Goal: Transaction & Acquisition: Obtain resource

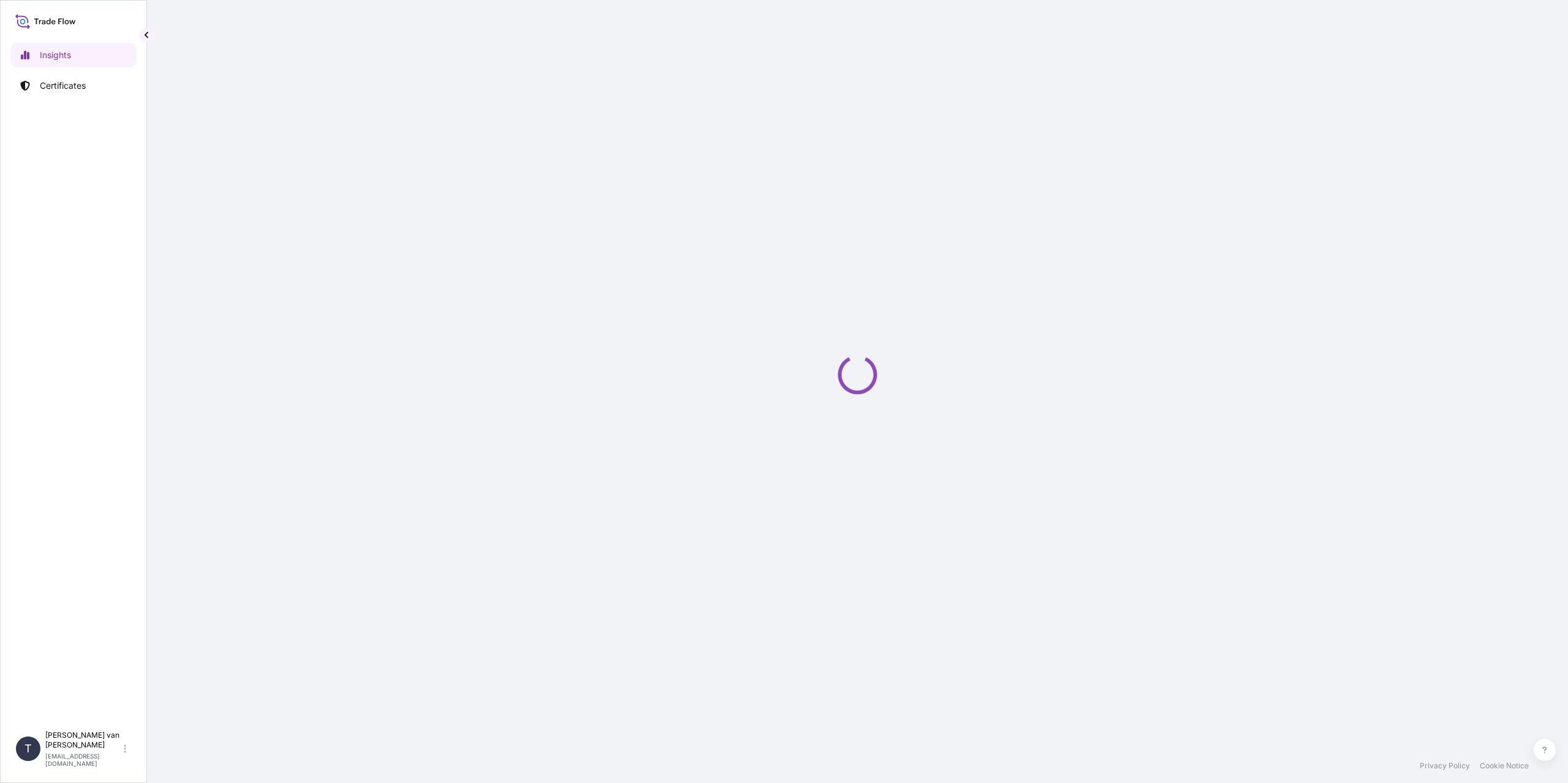
select select "2025"
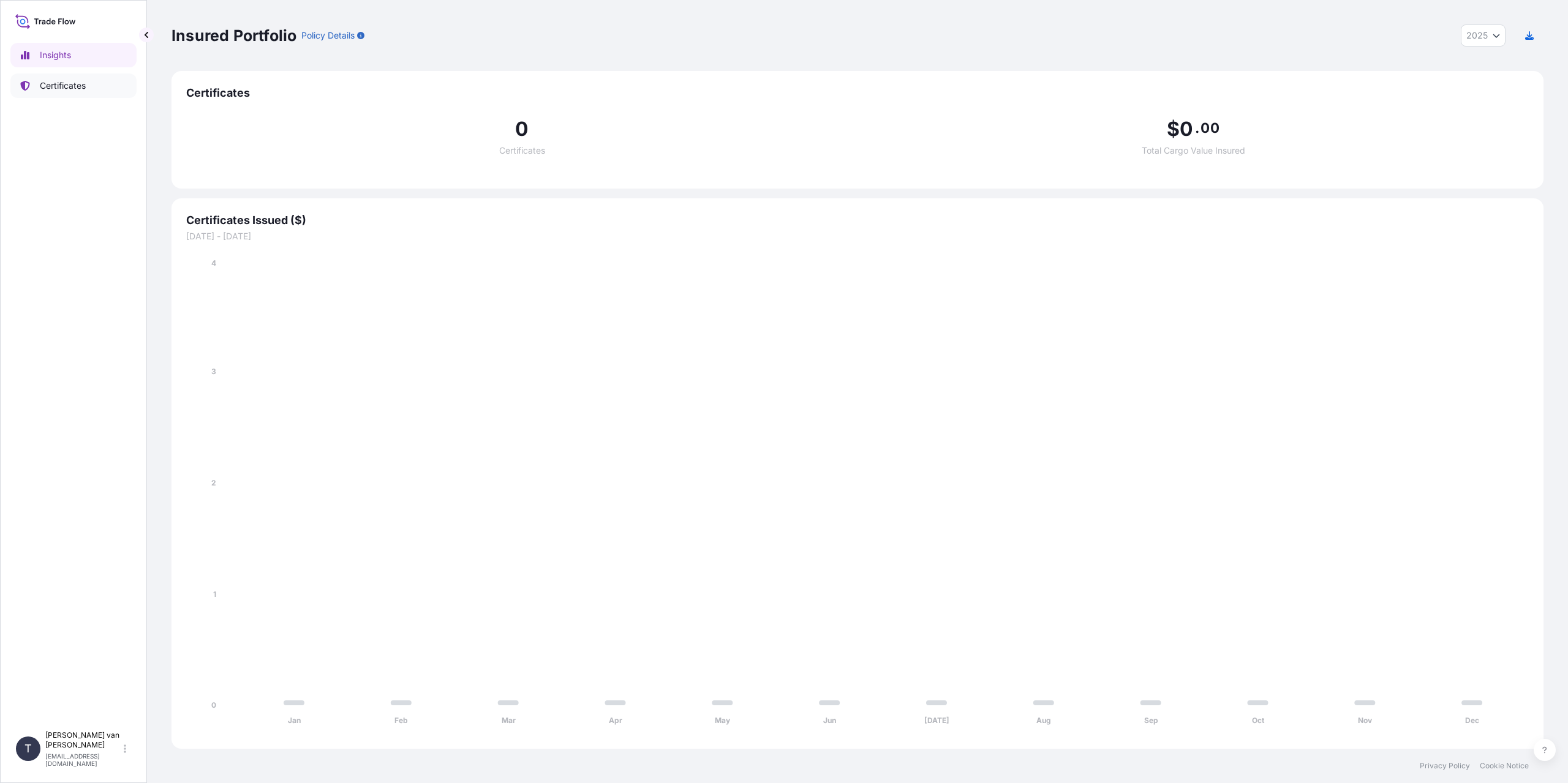
click at [92, 81] on link "Certificates" at bounding box center [73, 86] width 126 height 24
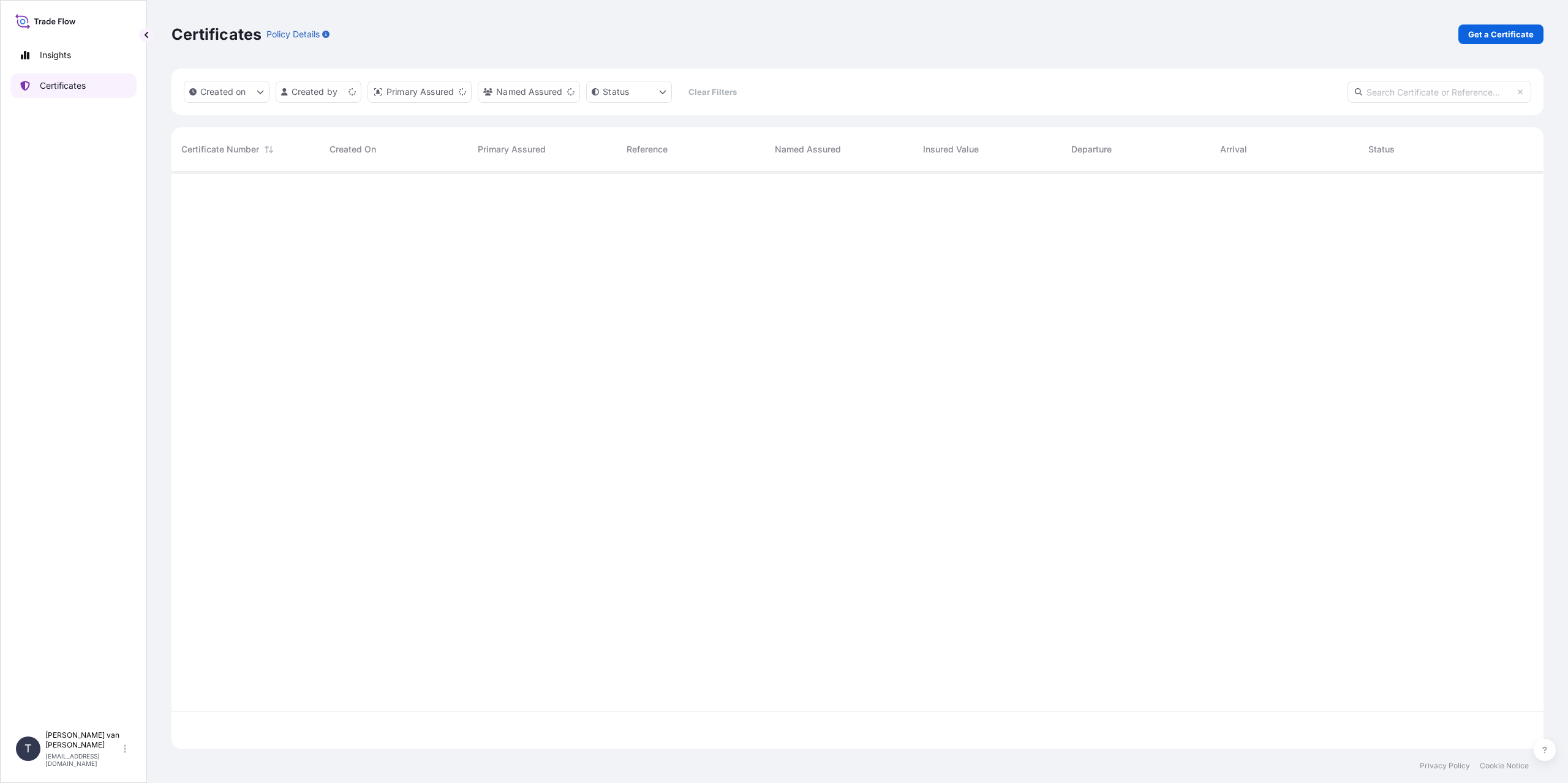
scroll to position [575, 1363]
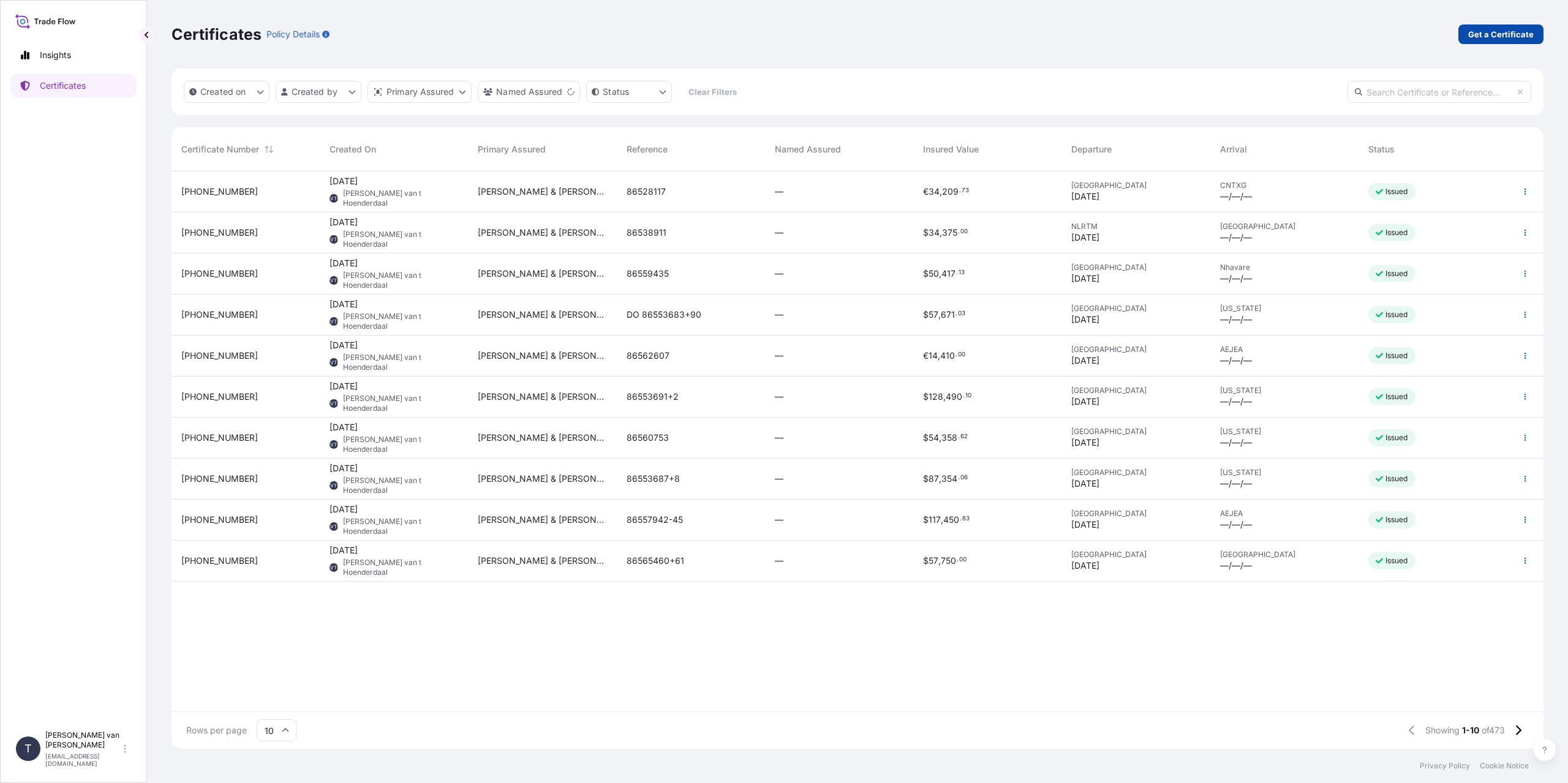
click at [1501, 34] on p "Get a Certificate" at bounding box center [1500, 34] width 66 height 12
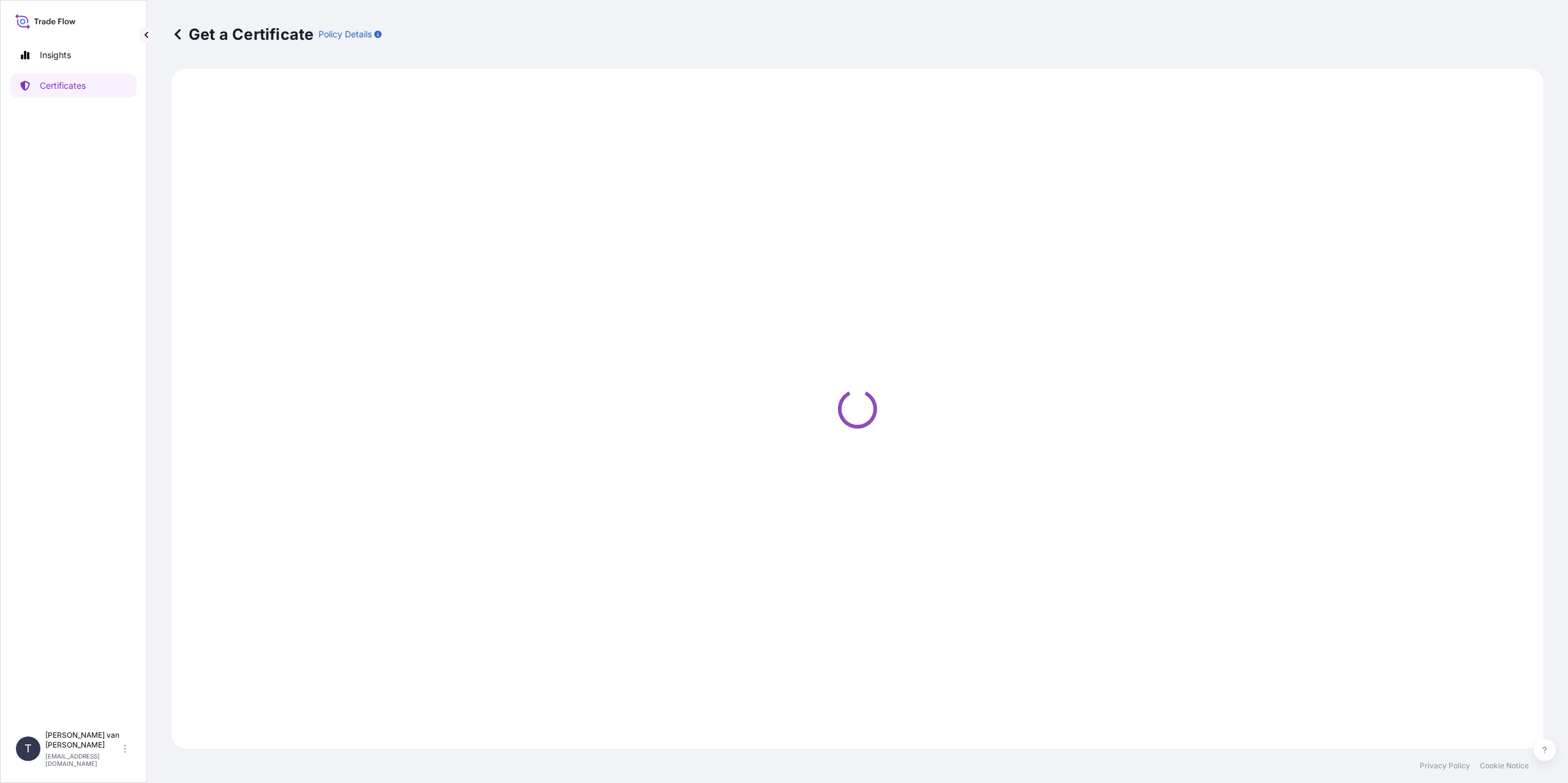
select select "Sea"
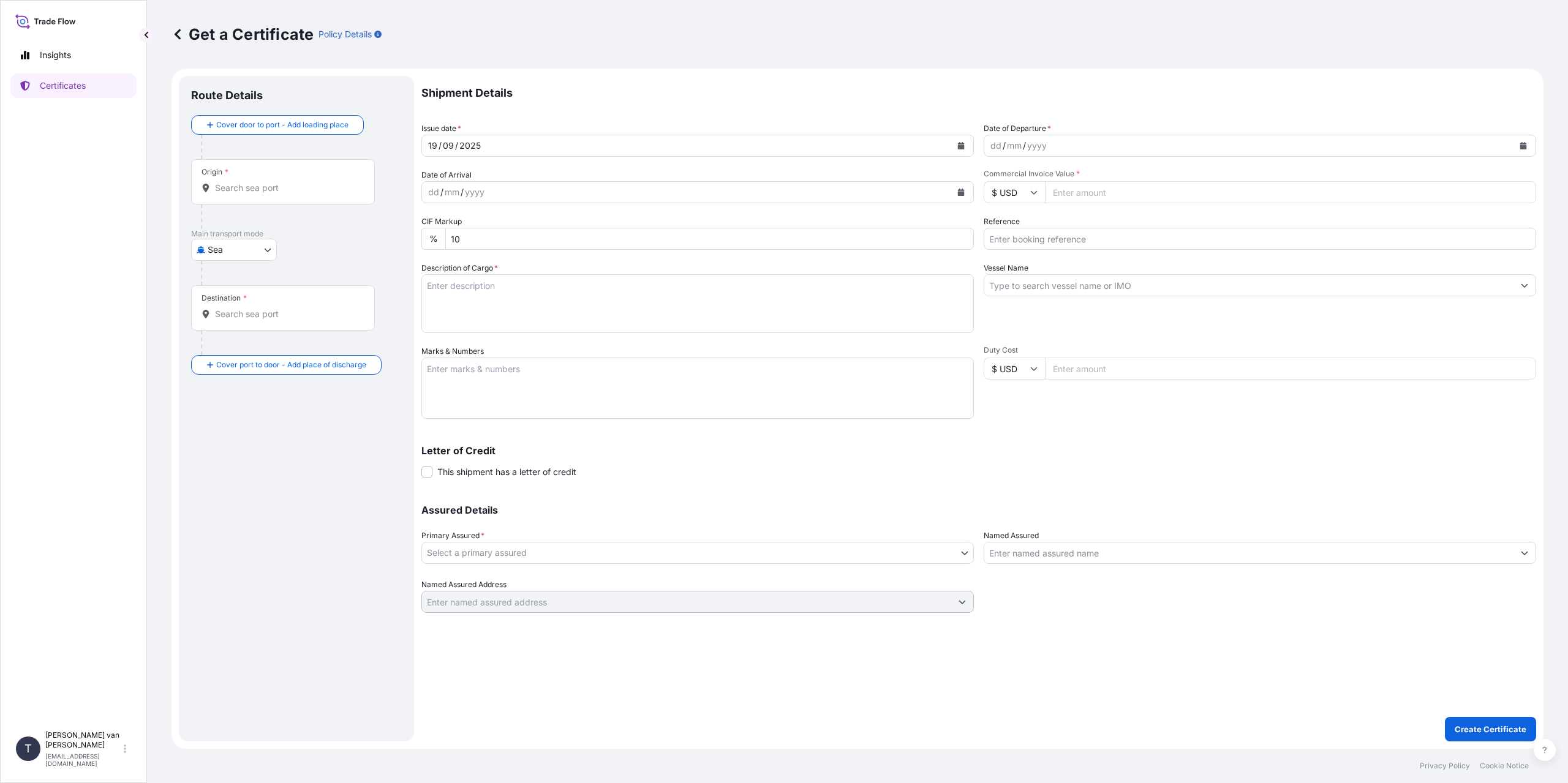
click at [261, 199] on div "Origin *" at bounding box center [282, 182] width 184 height 45
click at [261, 194] on input "Origin *" at bounding box center [287, 187] width 145 height 12
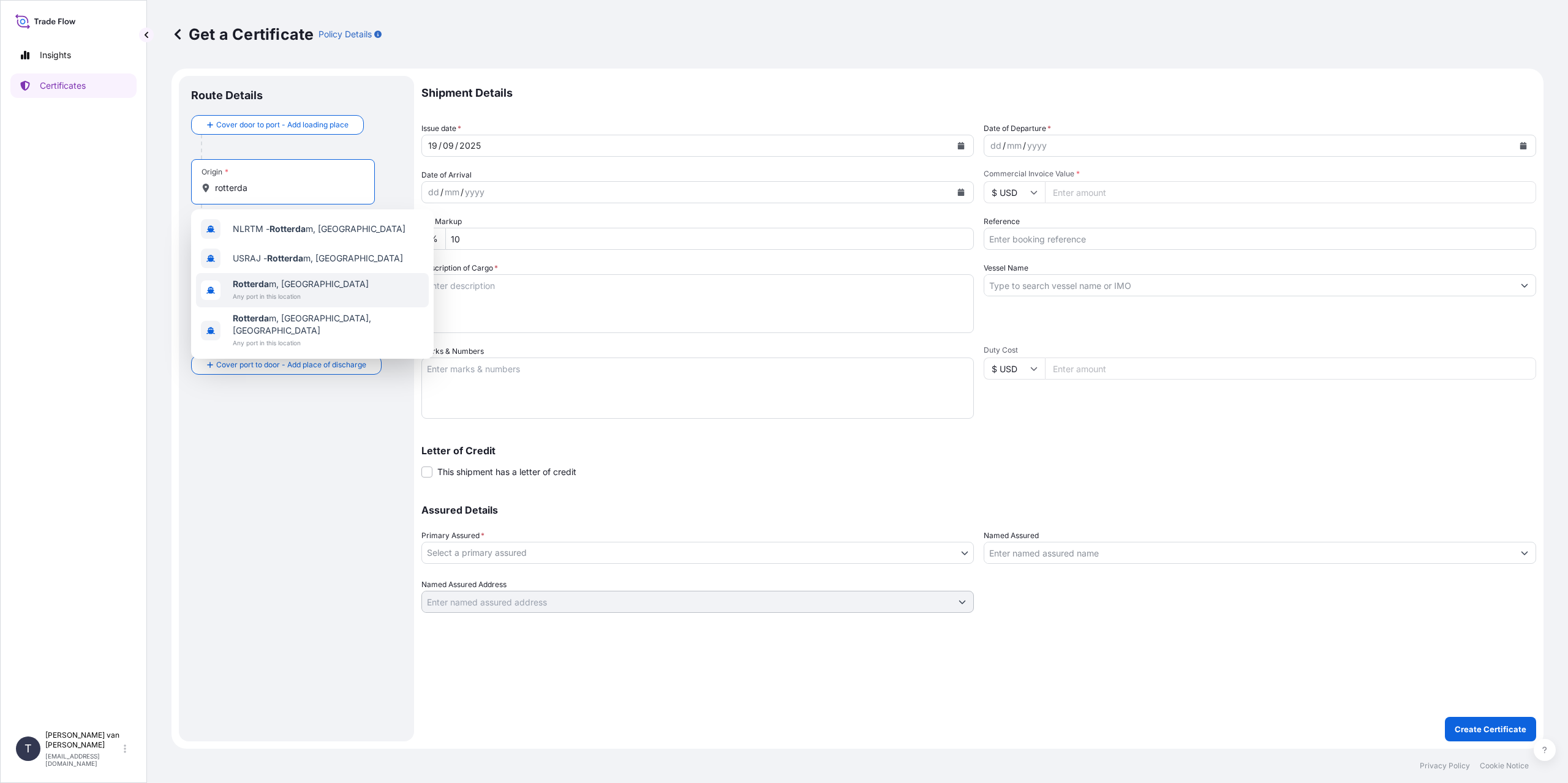
click at [270, 282] on span "Rotterda m, [GEOGRAPHIC_DATA]" at bounding box center [300, 284] width 136 height 12
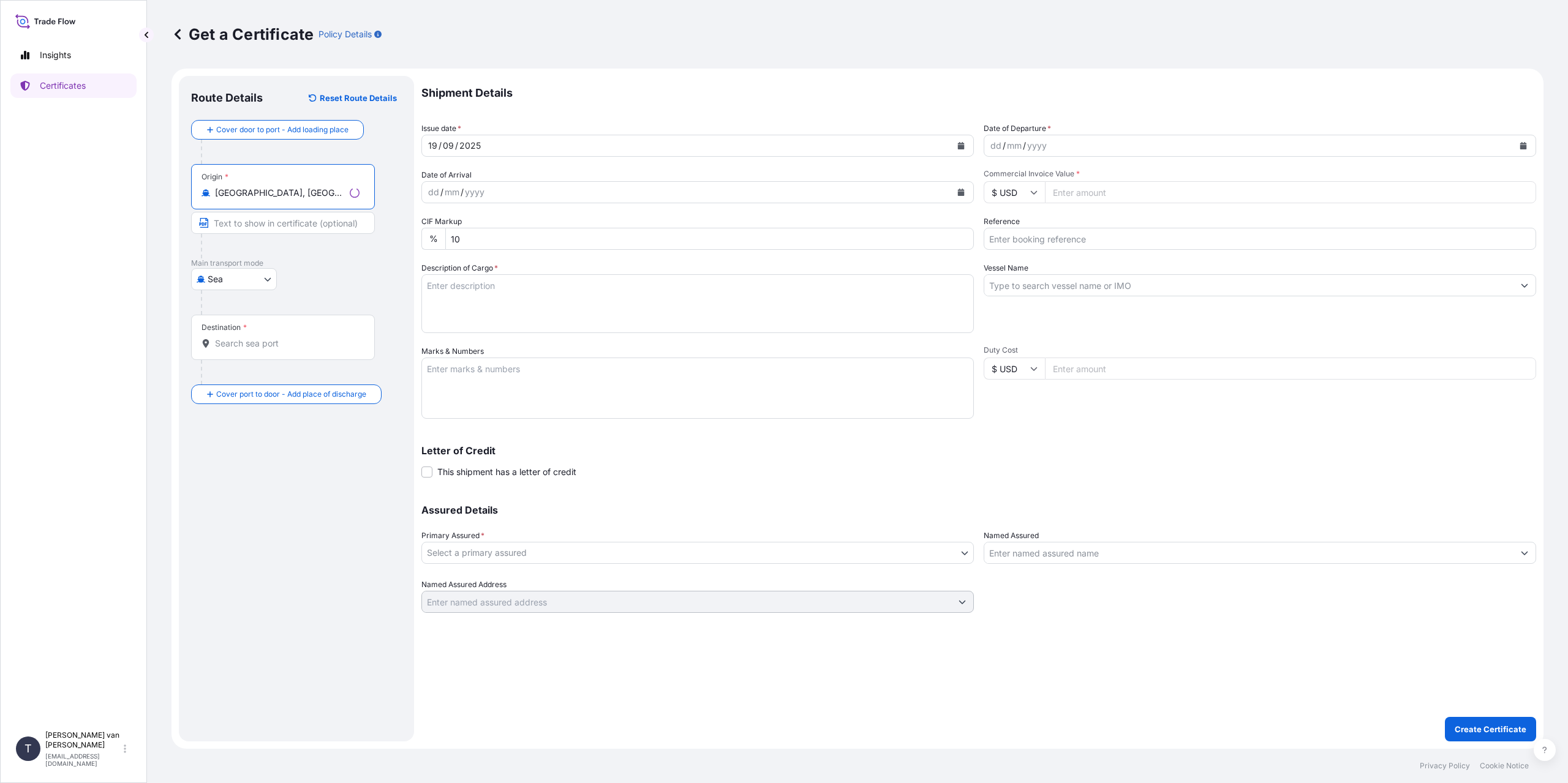
type input "[GEOGRAPHIC_DATA], [GEOGRAPHIC_DATA]"
click at [261, 331] on div "Destination *" at bounding box center [282, 337] width 184 height 45
click at [261, 337] on input "Destination *" at bounding box center [287, 343] width 145 height 12
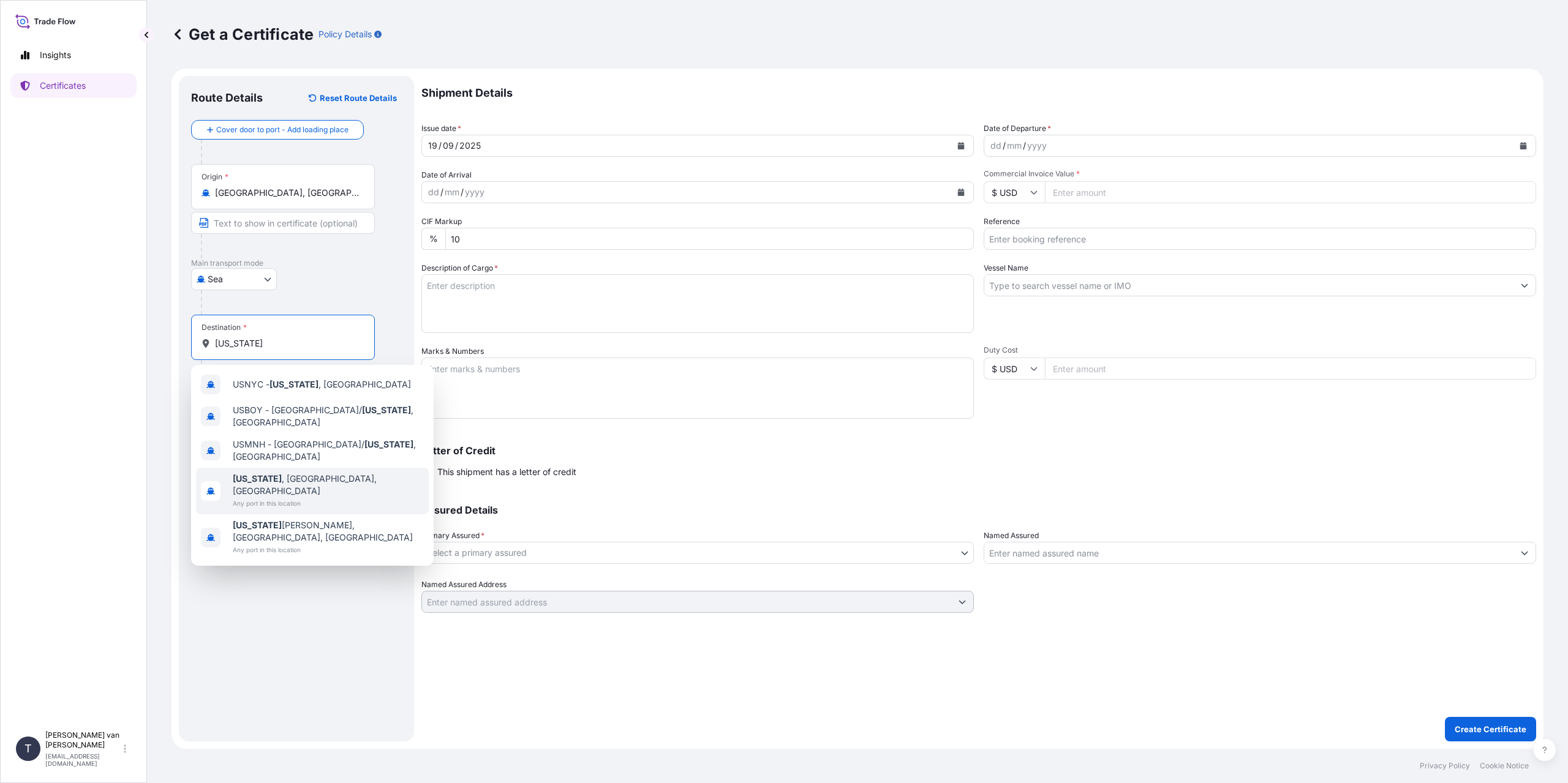
click at [331, 482] on div "[US_STATE] , [GEOGRAPHIC_DATA], [GEOGRAPHIC_DATA] Any port in this location" at bounding box center [312, 491] width 233 height 47
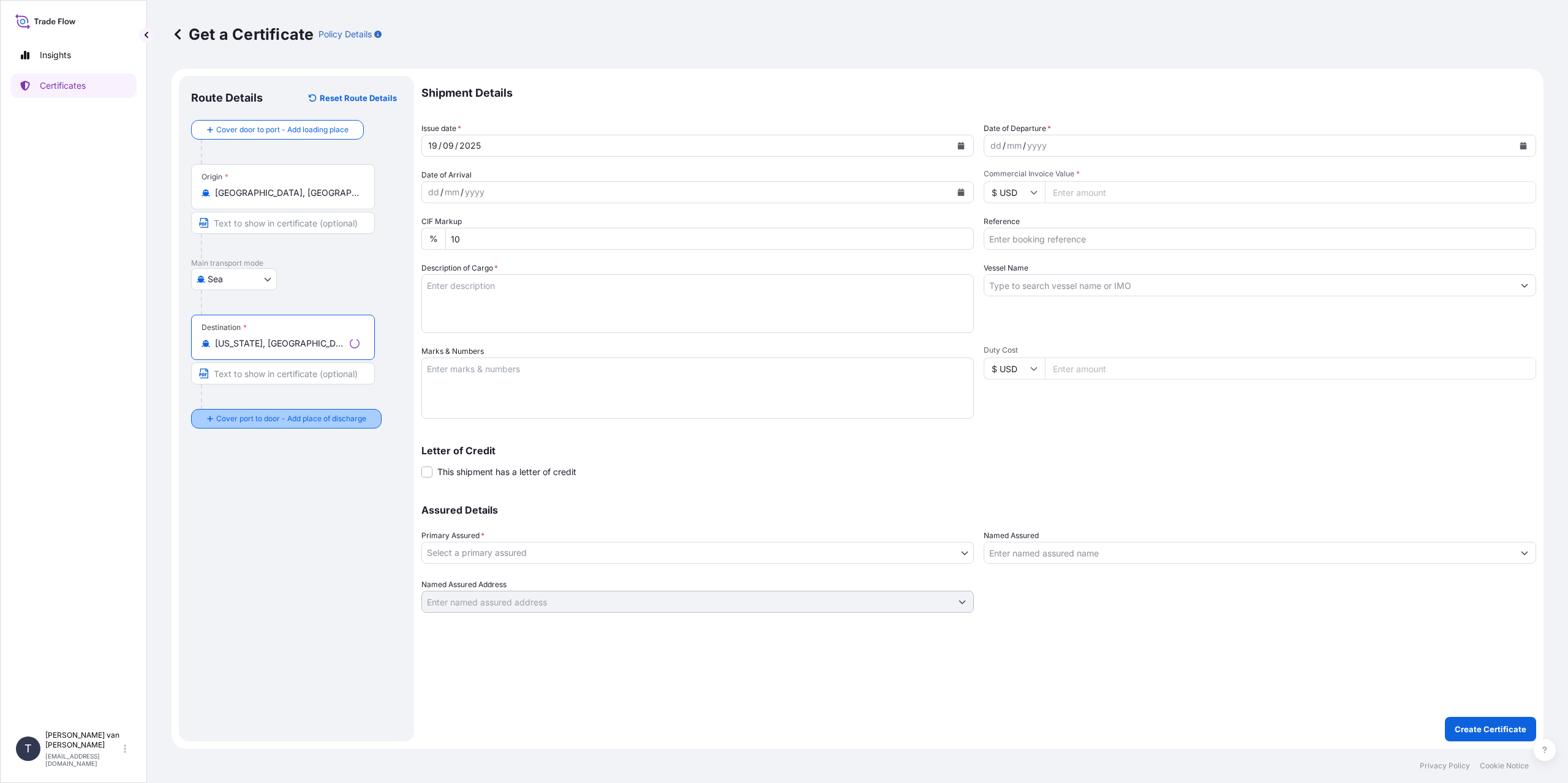
type input "[US_STATE], [GEOGRAPHIC_DATA], [GEOGRAPHIC_DATA]"
click at [239, 496] on div "Place of Discharge" at bounding box center [282, 478] width 184 height 45
click at [239, 491] on input "Place of Discharge" at bounding box center [287, 484] width 145 height 12
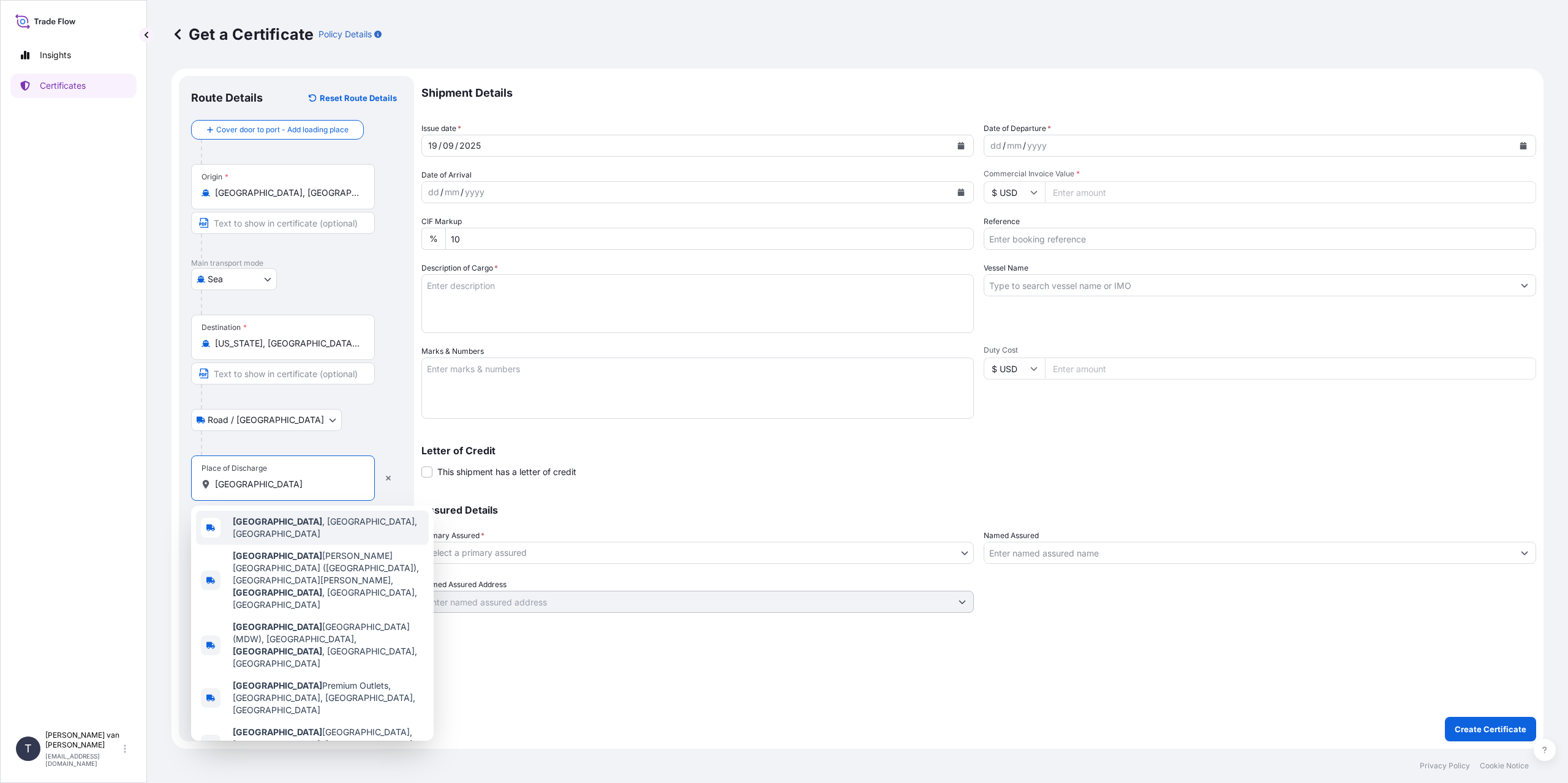
click at [339, 528] on div "[GEOGRAPHIC_DATA] , [GEOGRAPHIC_DATA], [GEOGRAPHIC_DATA]" at bounding box center [312, 528] width 233 height 35
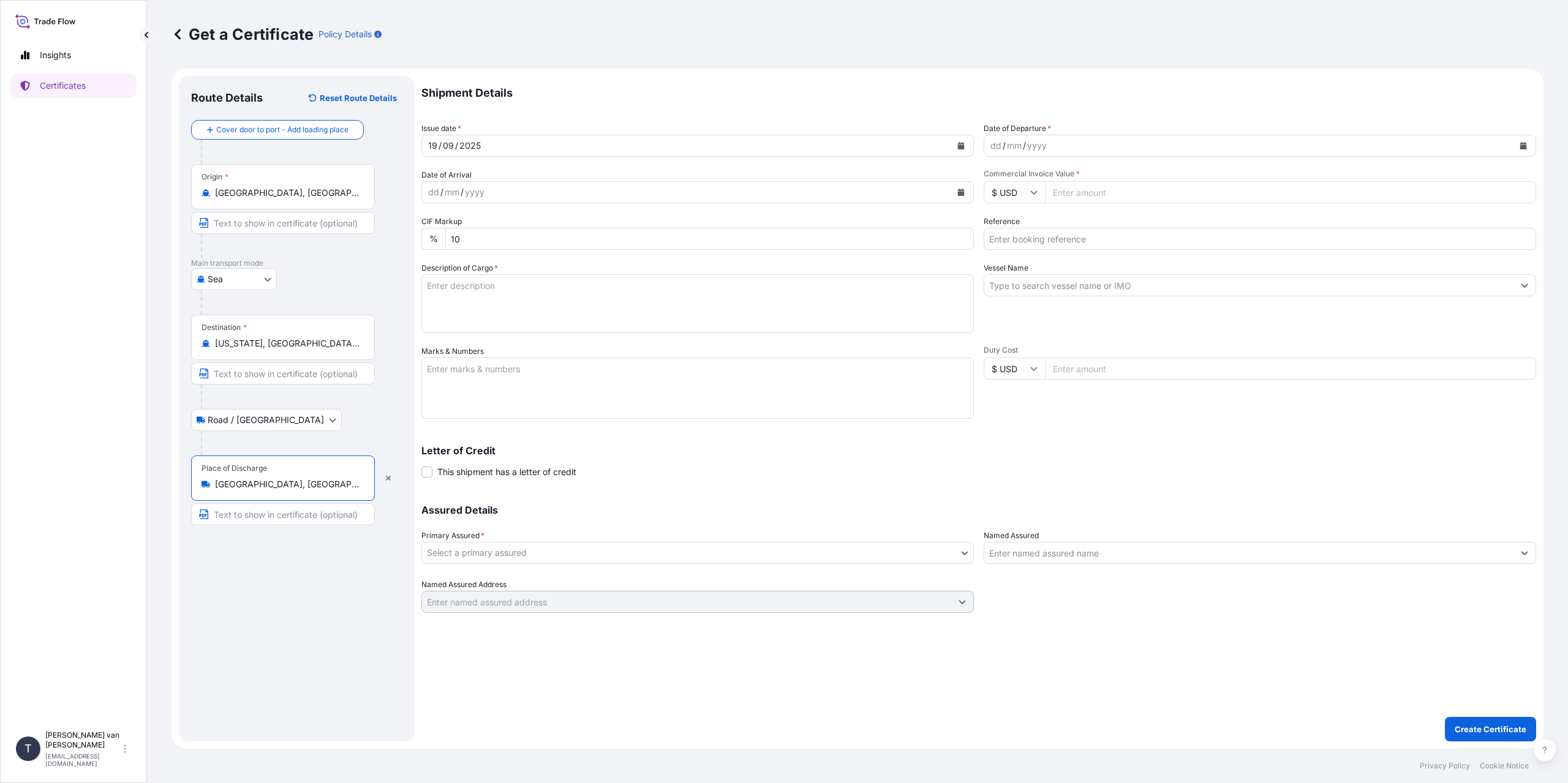
type input "[GEOGRAPHIC_DATA], [GEOGRAPHIC_DATA], [GEOGRAPHIC_DATA]"
click at [1003, 140] on div "/" at bounding box center [1004, 146] width 3 height 14
click at [999, 147] on div "dd" at bounding box center [996, 146] width 14 height 14
click at [1027, 187] on input "$ USD" at bounding box center [1014, 192] width 61 height 22
click at [1098, 199] on input "Commercial Invoice Value *" at bounding box center [1291, 192] width 491 height 22
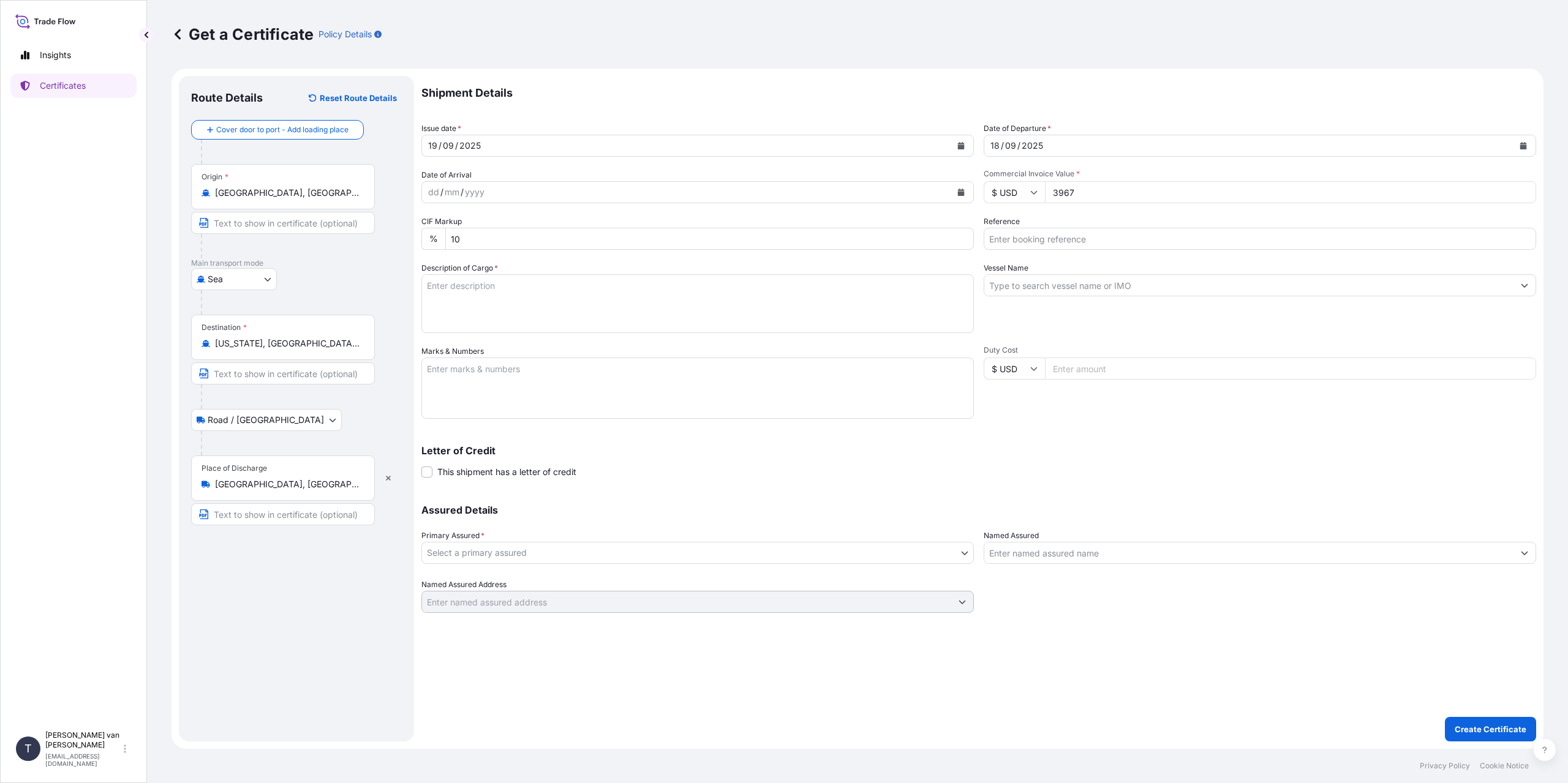
type input "39672"
type input "39672.57"
click at [1082, 235] on input "Reference" at bounding box center [1260, 238] width 553 height 22
type input "86553689"
click at [518, 301] on textarea "Description of Cargo *" at bounding box center [698, 304] width 553 height 59
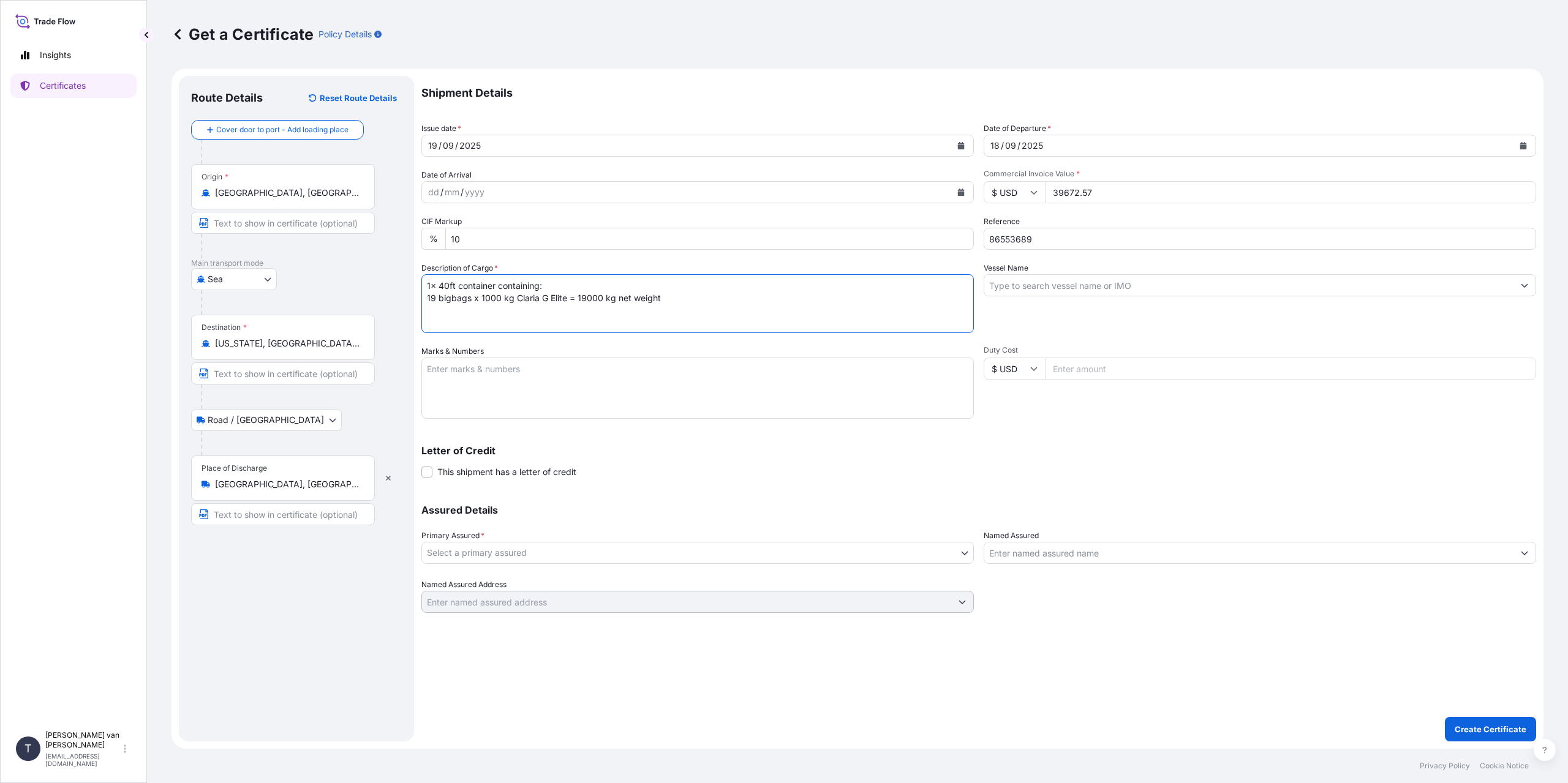
type textarea "1x 40ft container containing: 19 bigbags x 1000 kg Claria G Elite = 19000 kg ne…"
click at [605, 377] on textarea "Marks & Numbers" at bounding box center [698, 388] width 553 height 61
type textarea "1x 40ft container Container: SEKU4657091 Sealnr: 00102092 DO: 86553689 PO: 4400…"
click at [1112, 284] on input "Vessel Name" at bounding box center [1249, 285] width 529 height 22
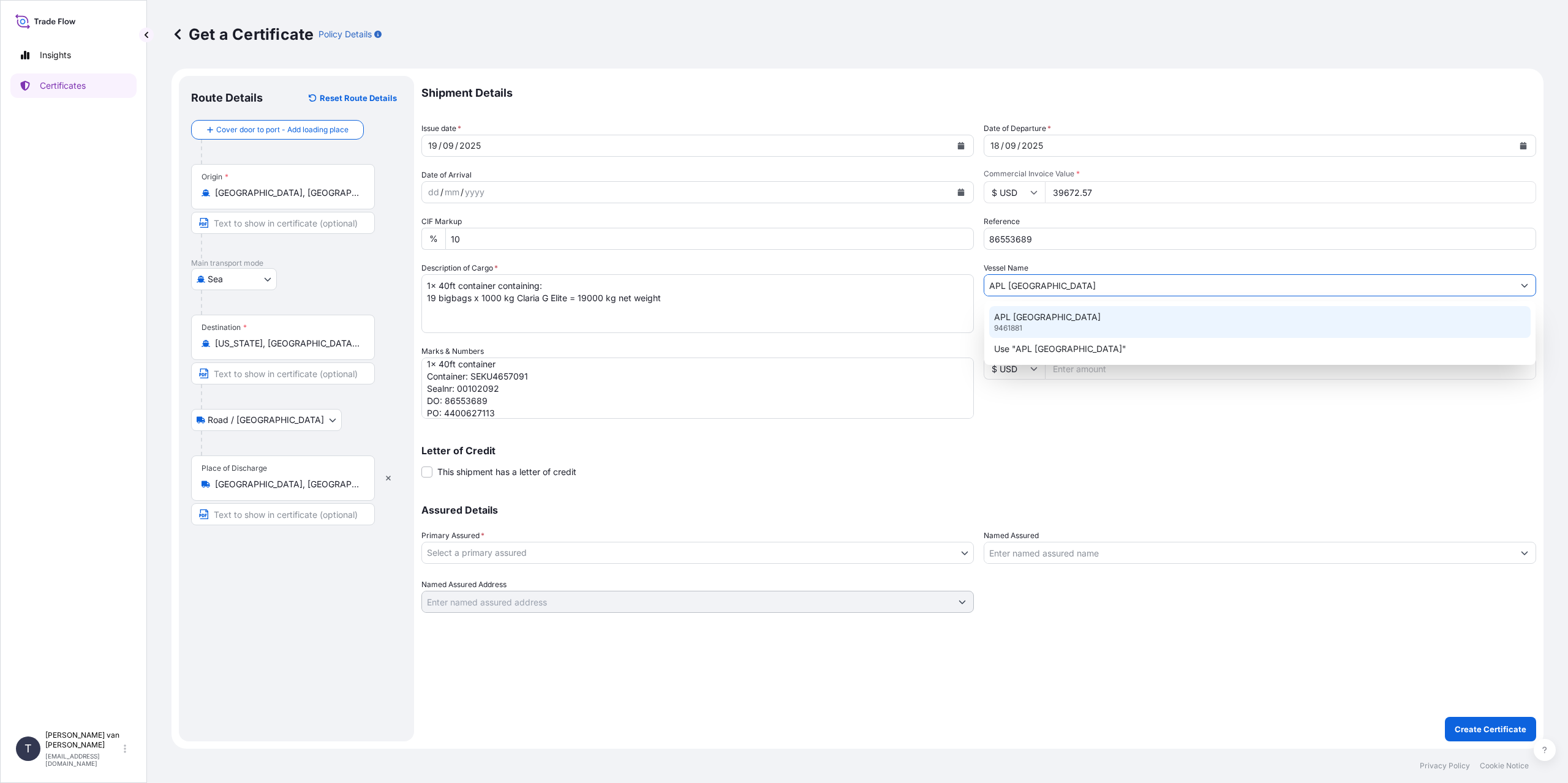
click at [1066, 321] on div "APL [GEOGRAPHIC_DATA] 9461881" at bounding box center [1260, 322] width 541 height 32
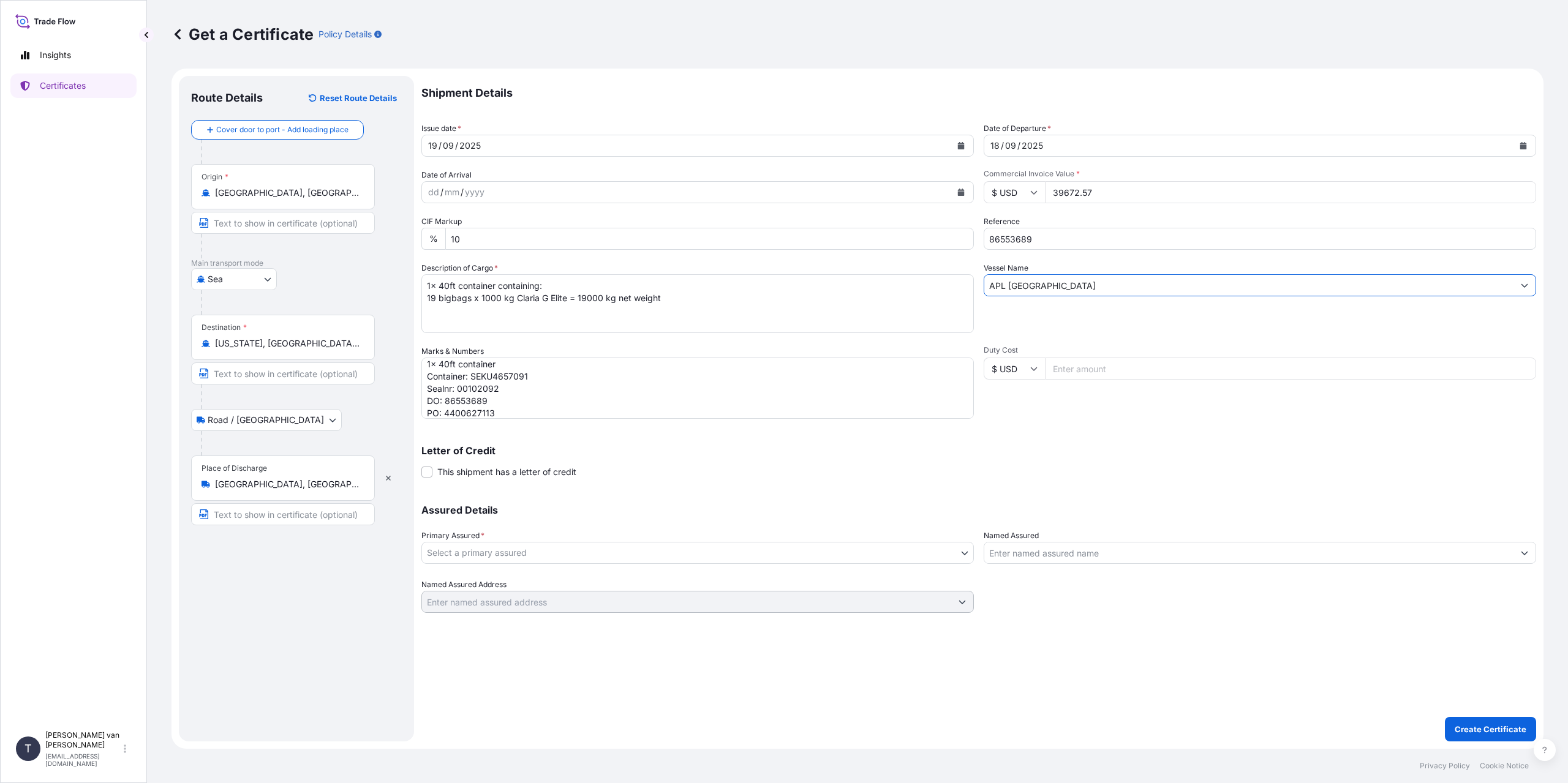
type input "APL [GEOGRAPHIC_DATA]"
click at [474, 557] on body "0 options available. 2 options available. 1 option available. 2 options availab…" at bounding box center [784, 391] width 1568 height 783
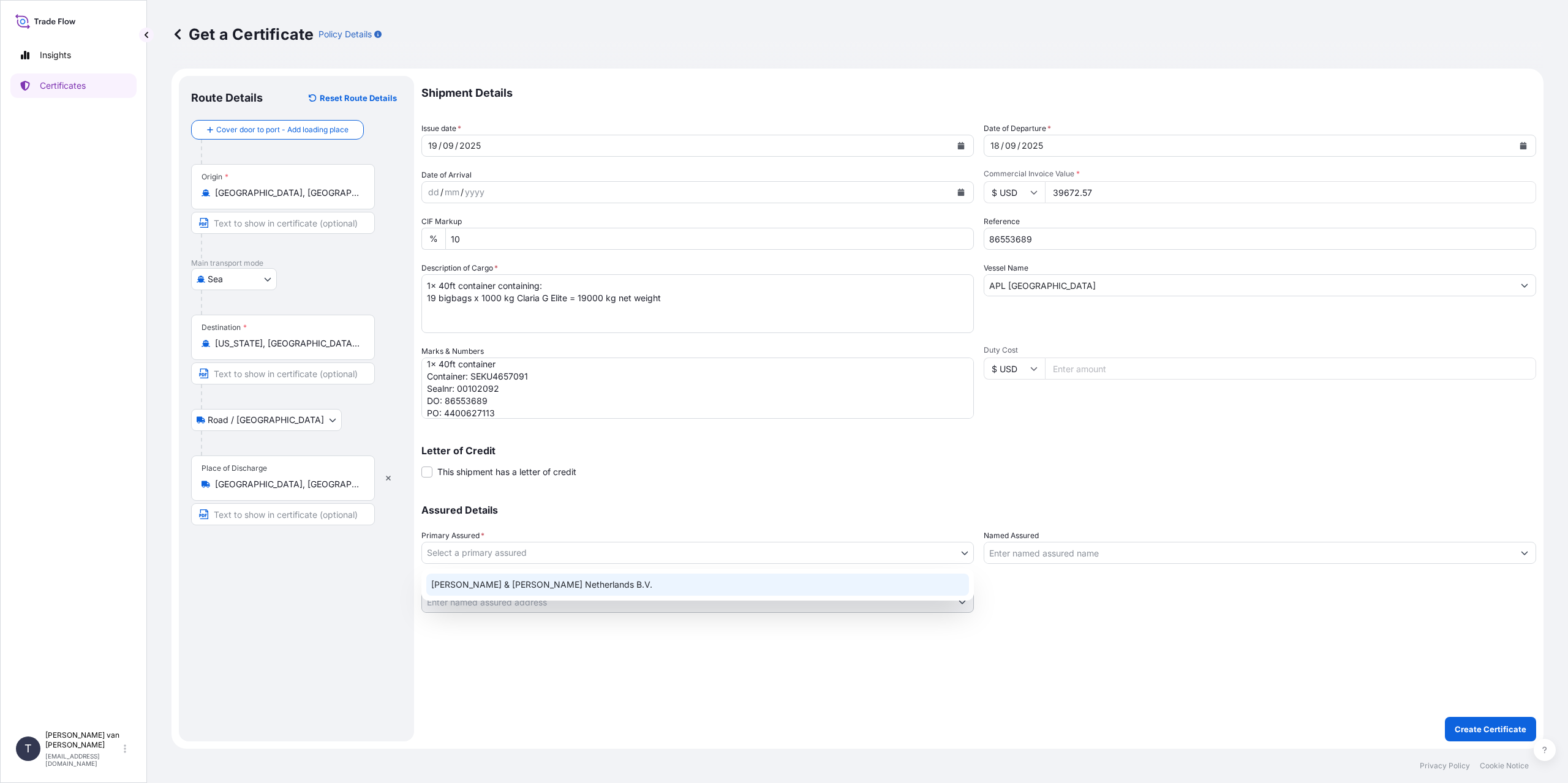
click at [478, 578] on div "[PERSON_NAME] & [PERSON_NAME] Netherlands B.V." at bounding box center [698, 584] width 543 height 22
select select "31666"
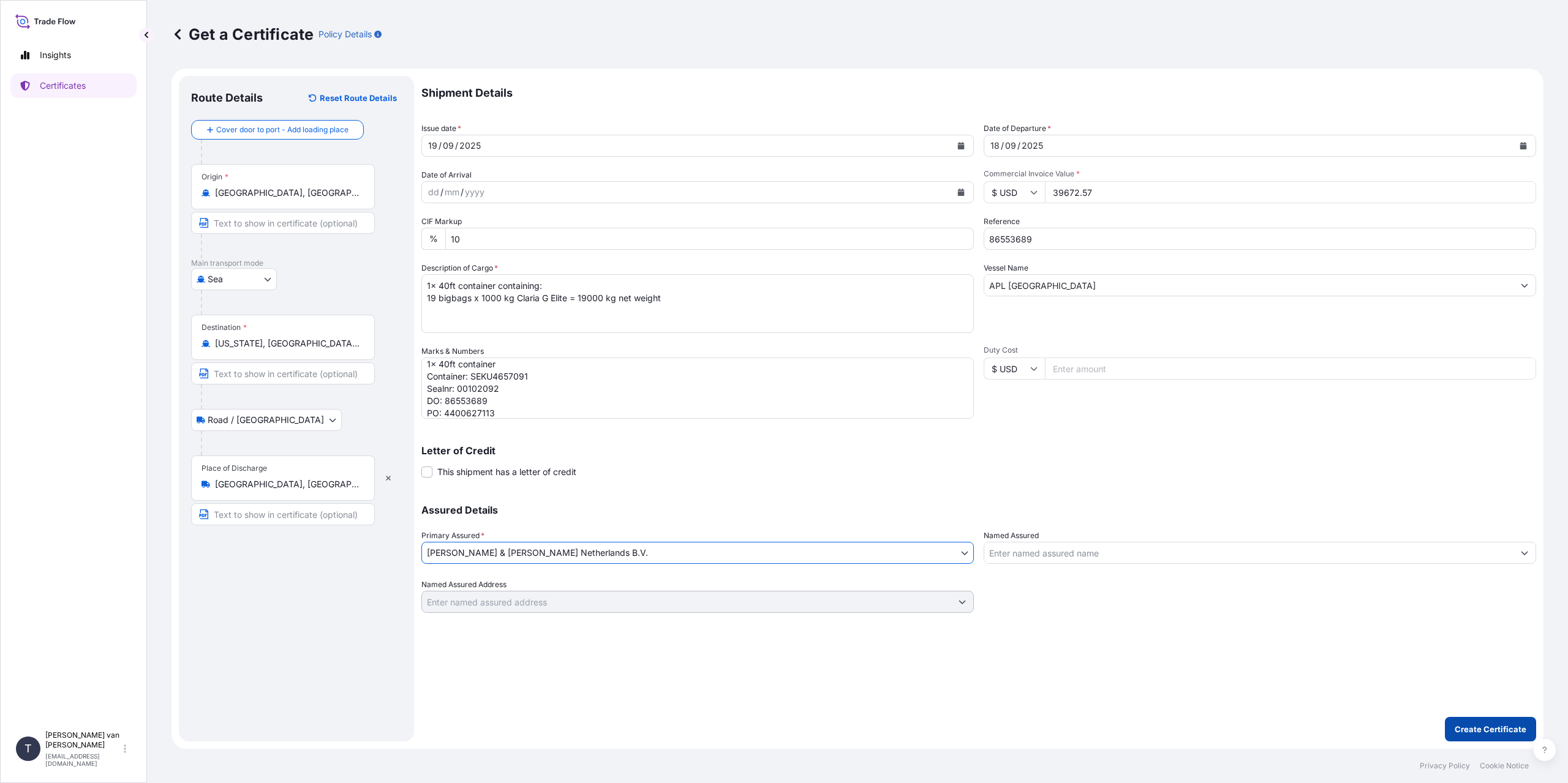
click at [1492, 730] on p "Create Certificate" at bounding box center [1490, 729] width 71 height 12
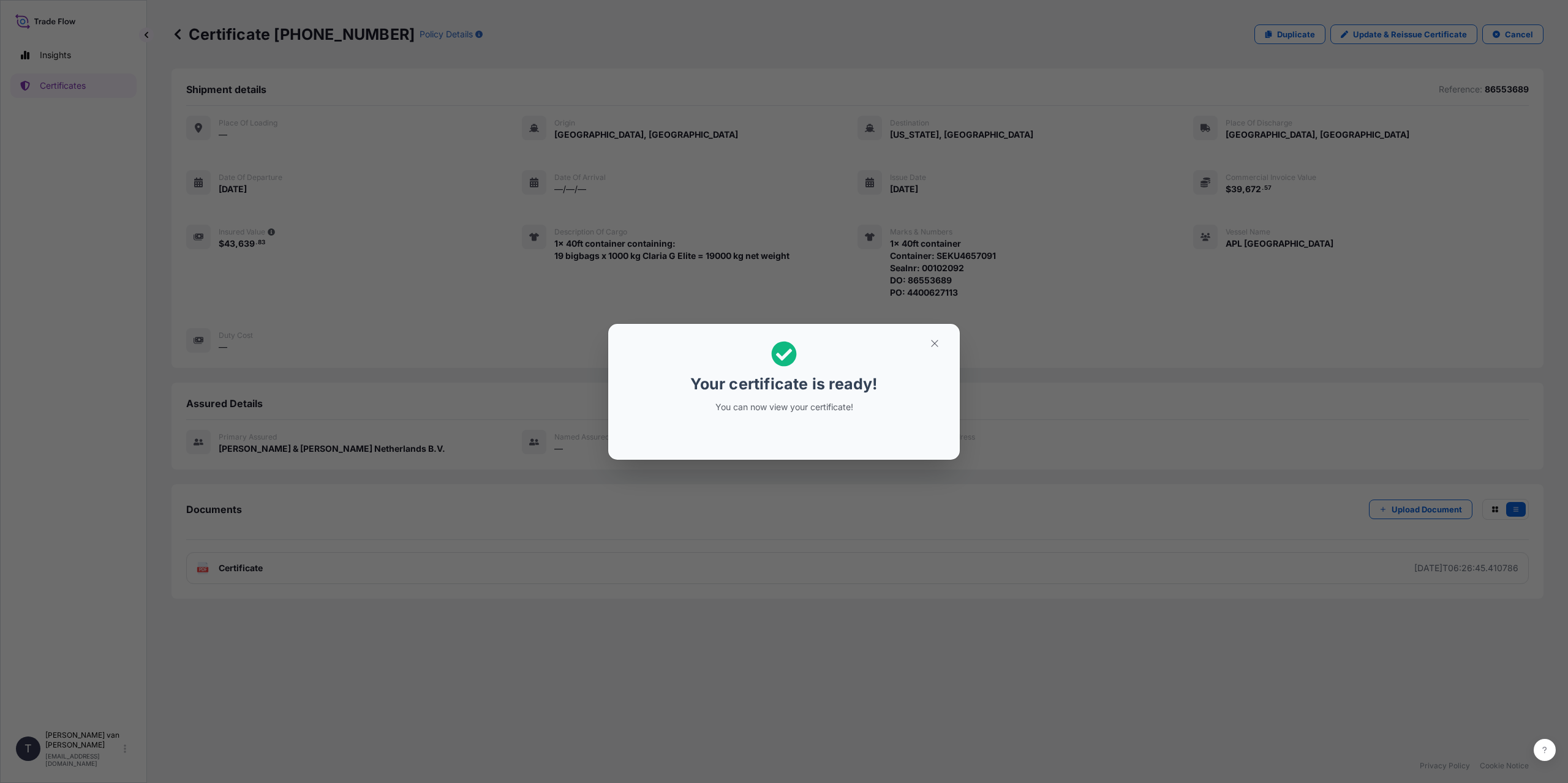
click at [718, 601] on div "Your certificate is ready! You can now view your certificate!" at bounding box center [784, 391] width 1568 height 783
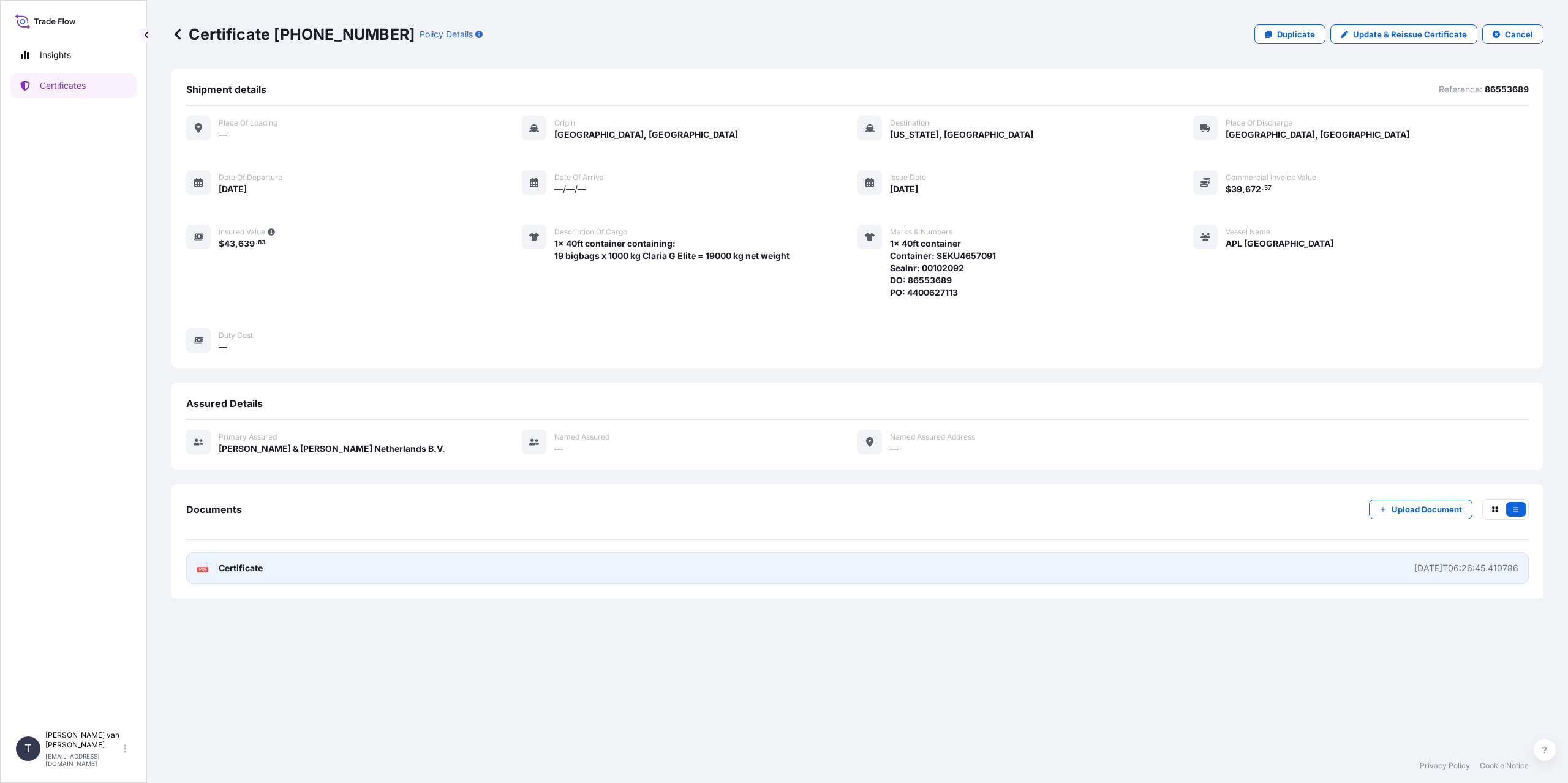
click at [268, 569] on link "PDF Certificate [DATE]T06:26:45.410786" at bounding box center [857, 568] width 1342 height 32
click at [337, 568] on link "PDF Certificate [DATE]T06:26:45.410786" at bounding box center [857, 568] width 1342 height 32
